Goal: Information Seeking & Learning: Understand process/instructions

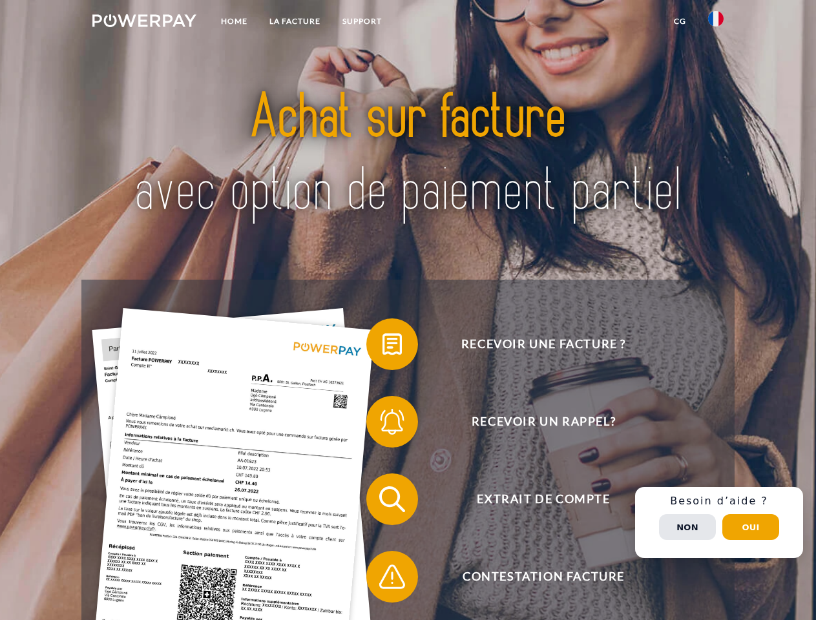
click at [144, 23] on img at bounding box center [144, 20] width 104 height 13
click at [715, 23] on img at bounding box center [715, 18] width 15 height 15
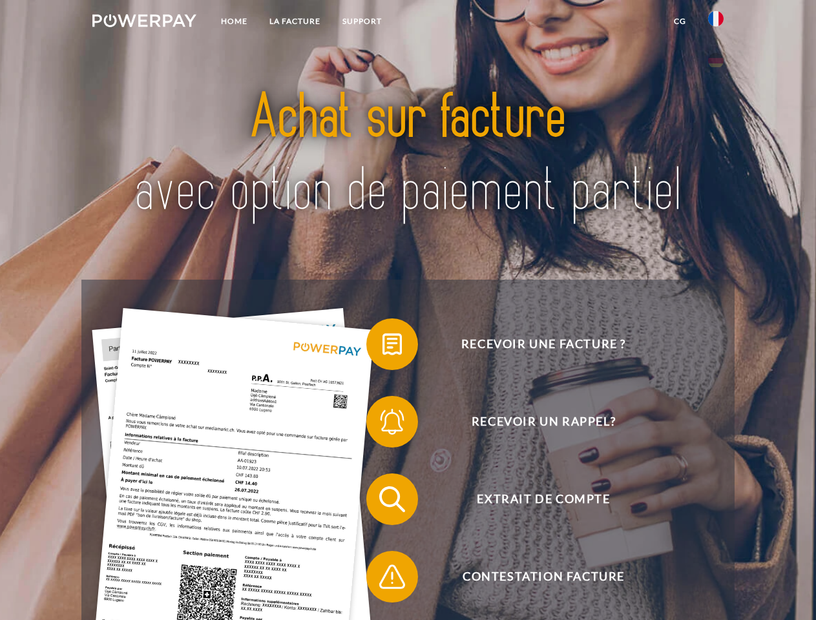
click at [679, 21] on link "CG" at bounding box center [679, 21] width 34 height 23
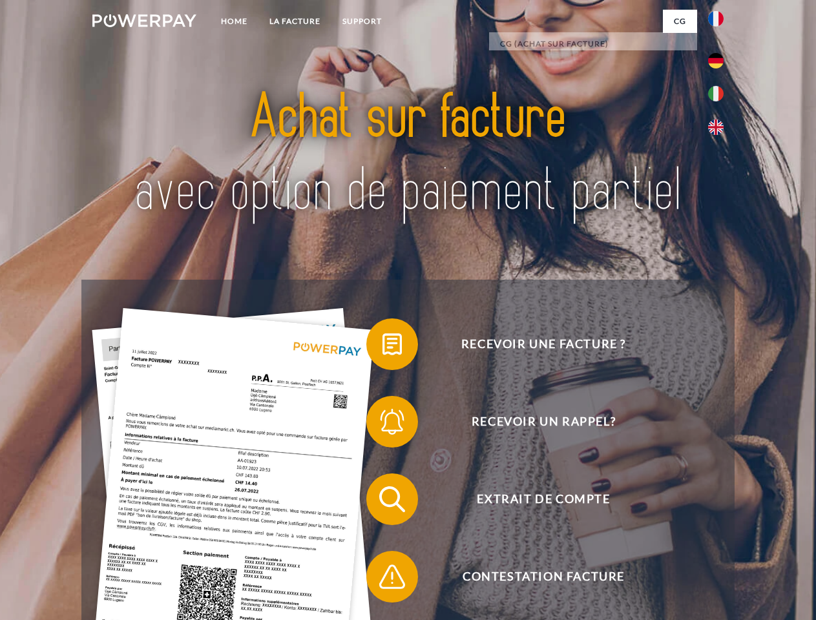
click at [382, 347] on span at bounding box center [372, 344] width 65 height 65
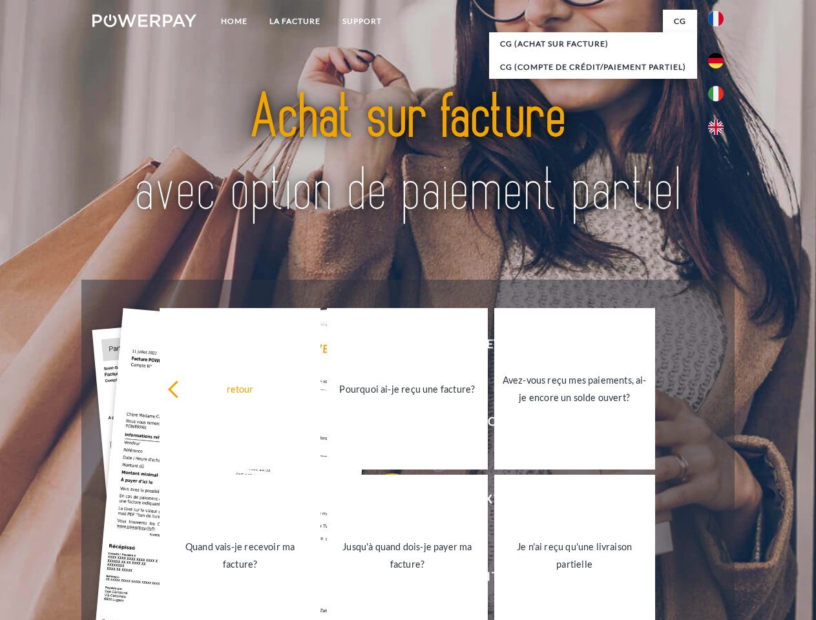
click at [382, 424] on div "Recevoir une facture ? Recevoir un rappel? Extrait de compte retour" at bounding box center [407, 538] width 652 height 517
click at [382, 502] on link "Jusqu'à quand dois-je payer ma facture?" at bounding box center [407, 555] width 161 height 161
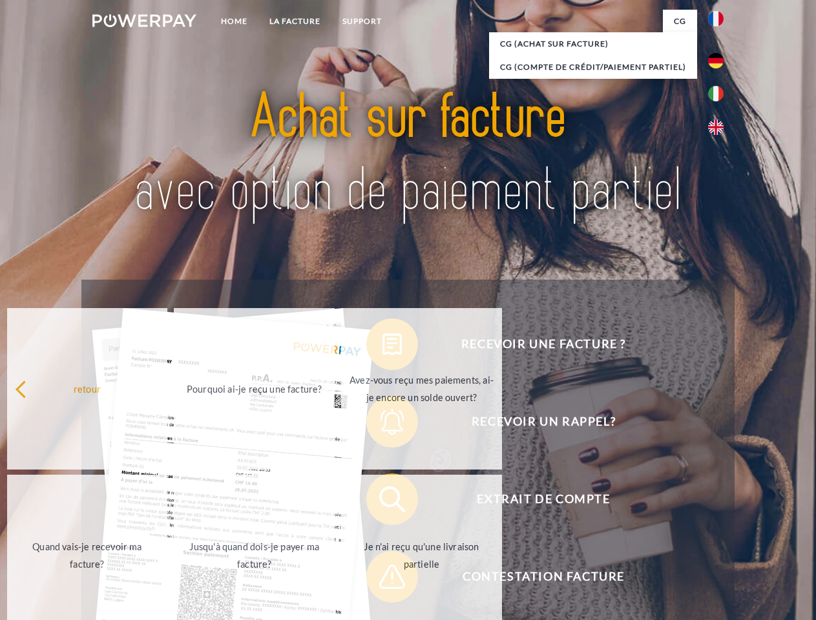
click at [382, 579] on link "Je n'ai reçu qu'une livraison partielle" at bounding box center [421, 555] width 161 height 161
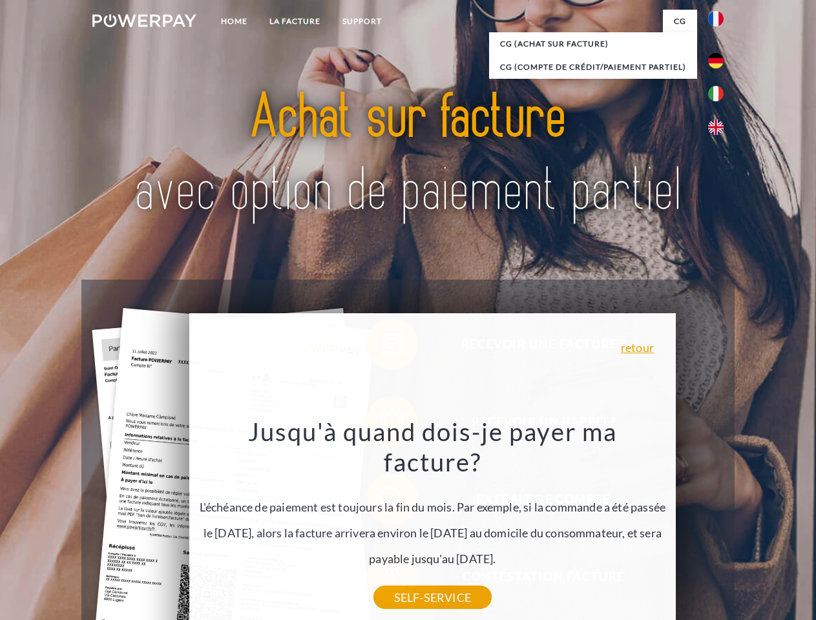
click at [719, 522] on div "Recevoir une facture ? Recevoir un rappel? Extrait de compte retour" at bounding box center [407, 538] width 652 height 517
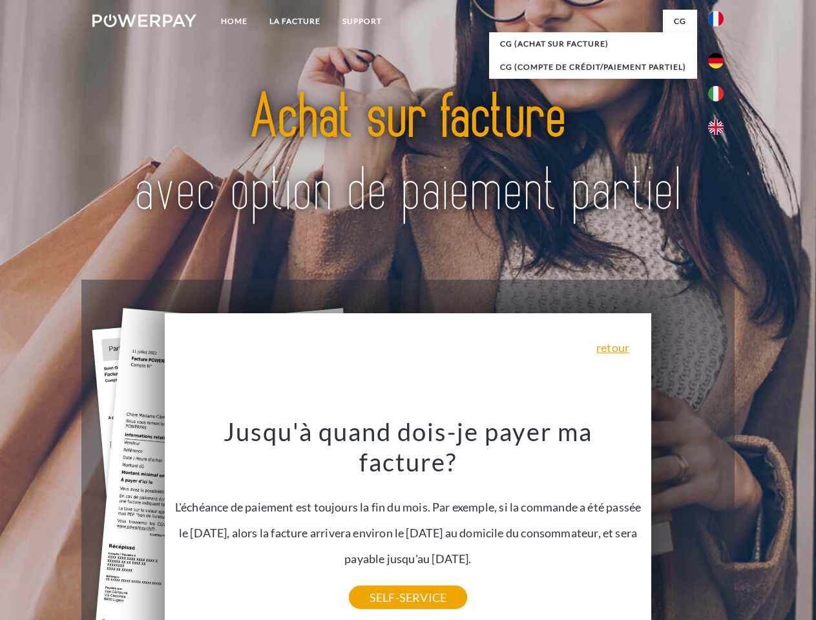
click at [687, 525] on span "Extrait de compte" at bounding box center [543, 499] width 316 height 52
click at [750, 527] on header "Home LA FACTURE Support" at bounding box center [408, 446] width 816 height 892
